Goal: Information Seeking & Learning: Learn about a topic

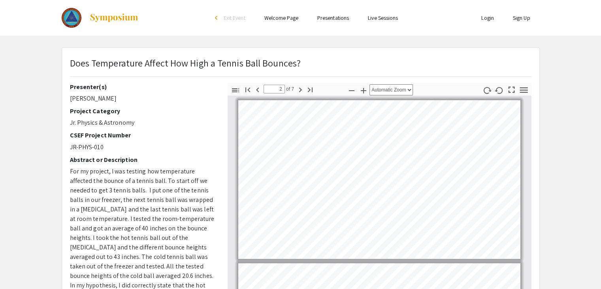
scroll to position [67, 0]
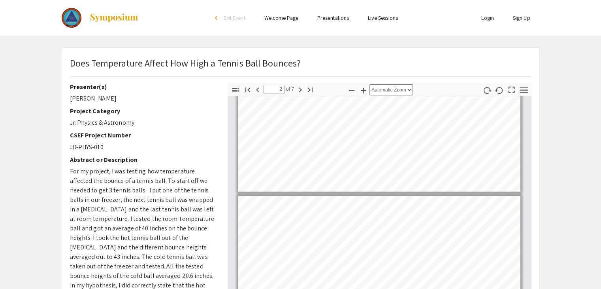
type input "1"
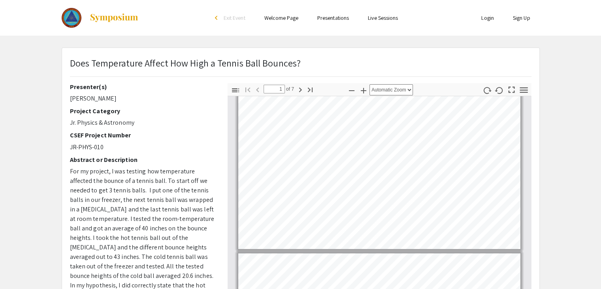
scroll to position [0, 0]
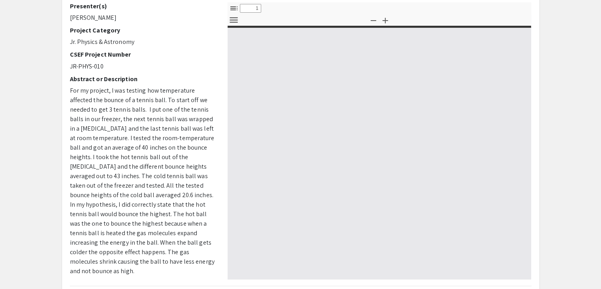
type input "0"
select select "custom"
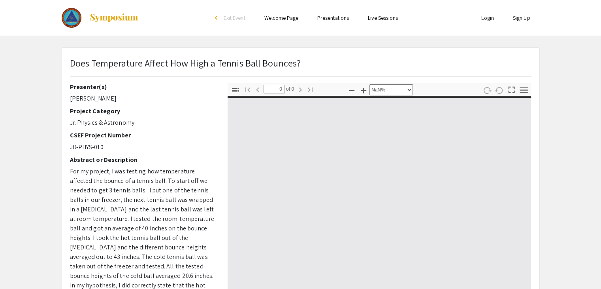
type input "1"
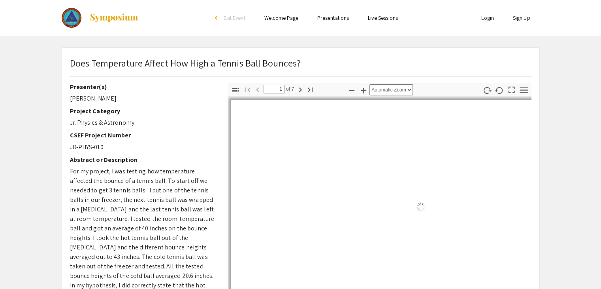
select select "auto"
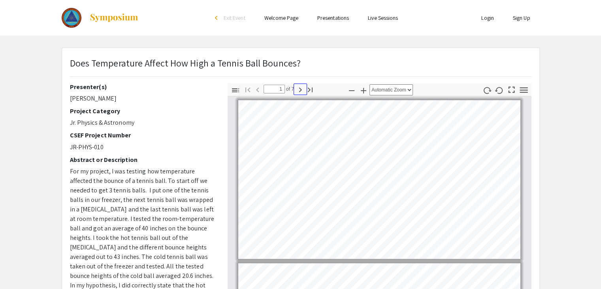
click at [296, 88] on icon "button" at bounding box center [300, 89] width 9 height 9
type input "2"
